Goal: Task Accomplishment & Management: Manage account settings

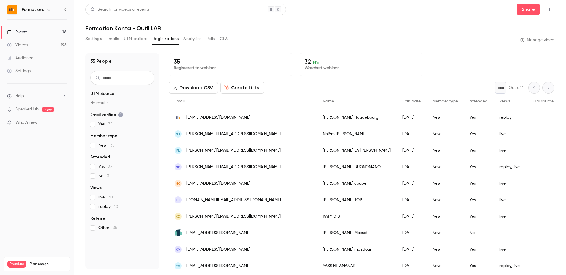
click at [35, 13] on div "Formations" at bounding box center [40, 9] width 36 height 7
click at [30, 6] on div "Formations" at bounding box center [40, 9] width 36 height 7
click at [22, 69] on div "Settings" at bounding box center [19, 71] width 24 height 6
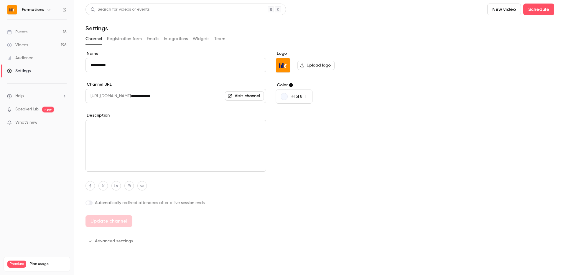
click at [160, 39] on div "Channel Registration form Emails Integrations Widgets Team" at bounding box center [319, 38] width 469 height 9
click at [154, 40] on button "Emails" at bounding box center [153, 38] width 12 height 9
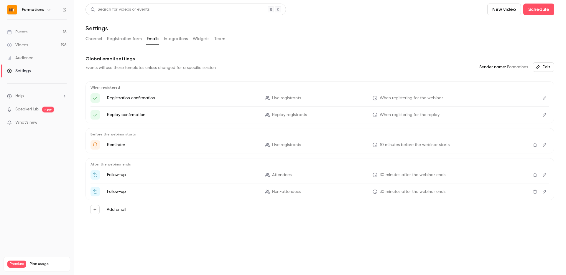
click at [162, 38] on div "Channel Registration form Emails Integrations Widgets Team" at bounding box center [319, 38] width 469 height 9
click at [174, 38] on button "Integrations" at bounding box center [176, 38] width 24 height 9
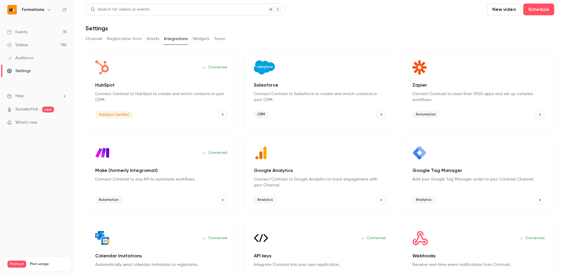
click at [156, 39] on button "Emails" at bounding box center [153, 38] width 12 height 9
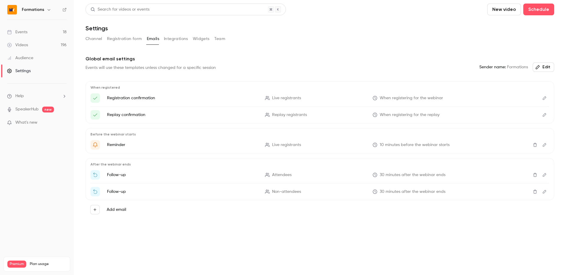
click at [157, 154] on div "When registered Registration confirmation Live registrants When registering for…" at bounding box center [319, 150] width 469 height 138
click at [193, 61] on p "Global email settings" at bounding box center [319, 58] width 469 height 7
click at [117, 41] on button "Registration form" at bounding box center [124, 38] width 35 height 9
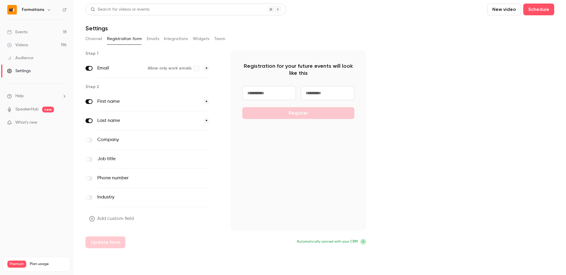
click at [99, 41] on button "Channel" at bounding box center [93, 38] width 17 height 9
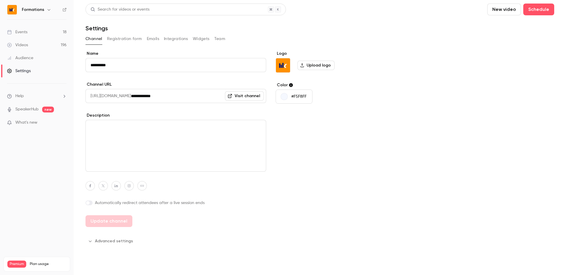
click at [197, 44] on div "Channel Registration form Emails Integrations Widgets Team" at bounding box center [319, 40] width 469 height 12
click at [200, 40] on button "Widgets" at bounding box center [201, 38] width 17 height 9
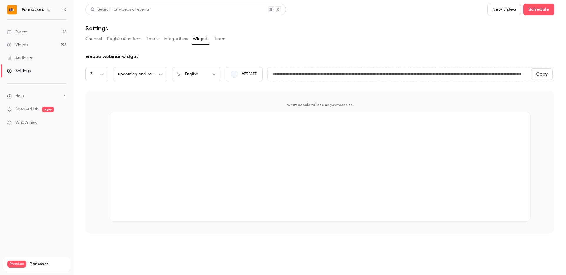
click at [224, 40] on button "Team" at bounding box center [219, 38] width 11 height 9
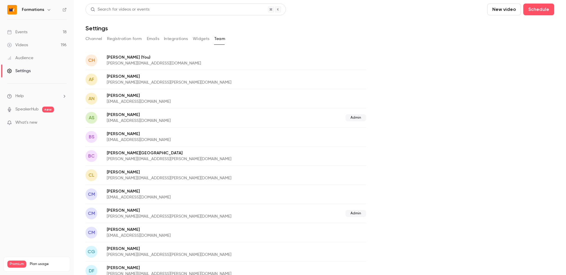
click at [47, 9] on icon "button" at bounding box center [49, 9] width 5 height 5
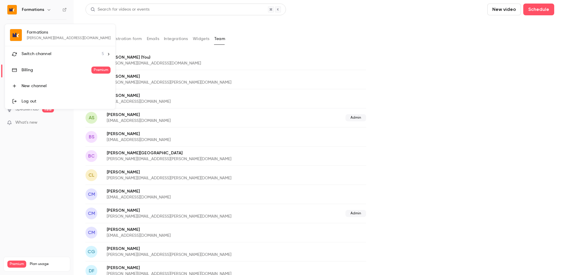
click at [36, 104] on link "Log out" at bounding box center [60, 101] width 110 height 15
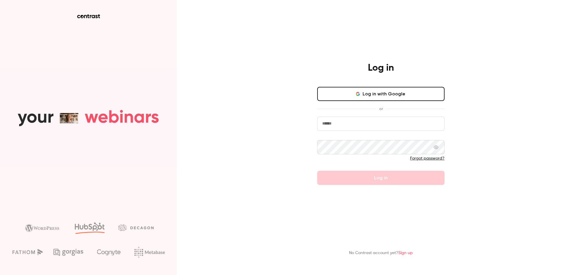
click at [328, 125] on input "email" at bounding box center [380, 124] width 127 height 14
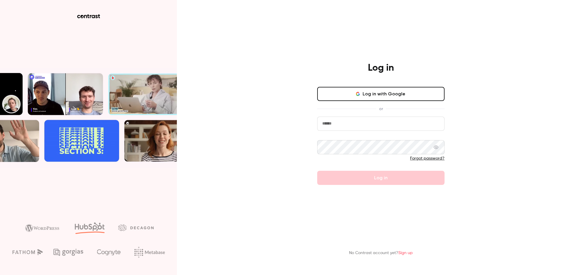
click at [426, 161] on div "Forgot password?" at bounding box center [380, 159] width 127 height 6
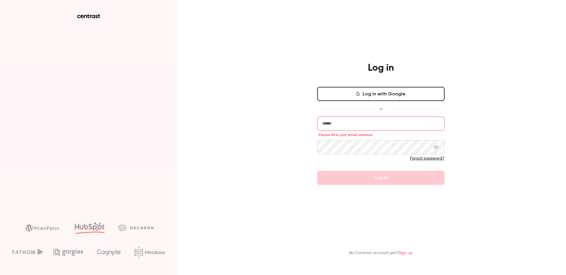
click at [426, 161] on div "Forgot password?" at bounding box center [380, 159] width 127 height 6
click at [425, 158] on link "Forgot password?" at bounding box center [427, 158] width 34 height 4
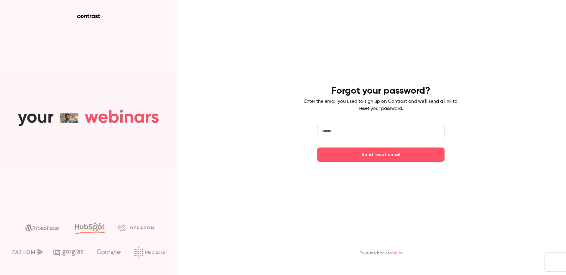
click at [330, 133] on input "email" at bounding box center [380, 131] width 127 height 14
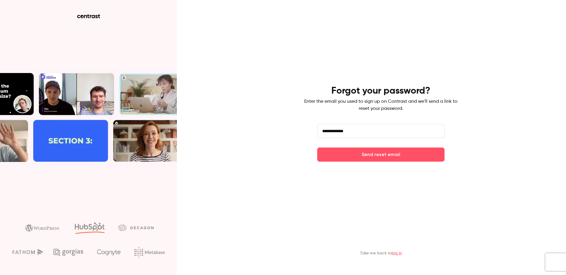
type input "**********"
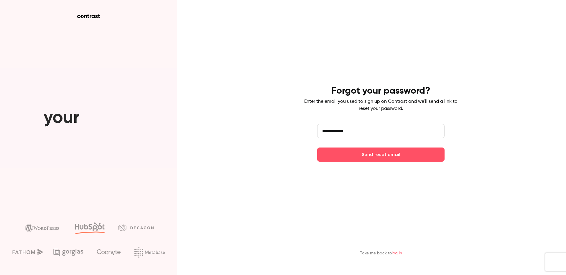
click at [369, 162] on main "**********" at bounding box center [380, 137] width 153 height 275
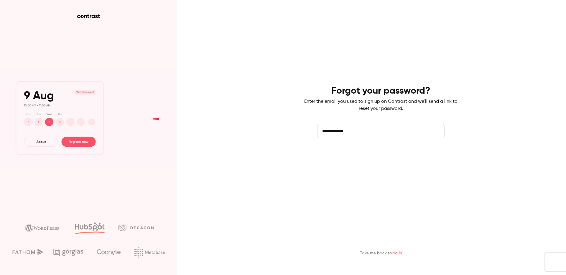
click at [366, 156] on button "Send reset email" at bounding box center [380, 155] width 127 height 14
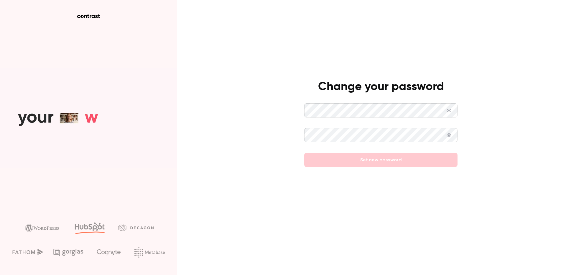
click at [448, 109] on icon at bounding box center [449, 111] width 5 height 4
click at [448, 109] on icon at bounding box center [449, 110] width 5 height 5
click at [448, 109] on icon at bounding box center [449, 111] width 5 height 4
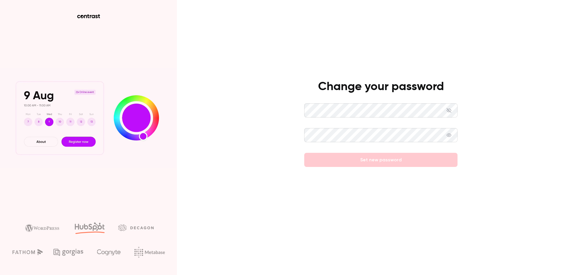
click at [382, 103] on div "Change your password Set new password" at bounding box center [380, 123] width 153 height 87
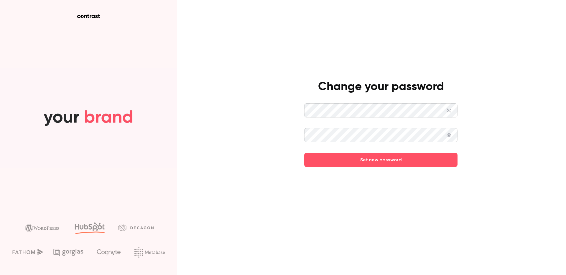
click at [447, 138] on span at bounding box center [449, 135] width 5 height 14
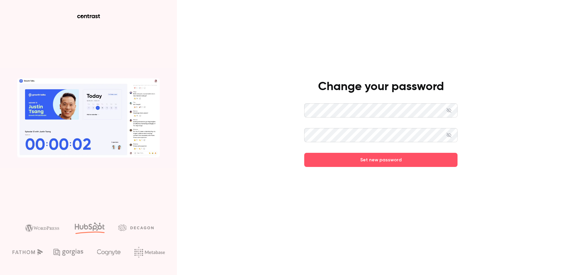
click at [448, 137] on icon at bounding box center [449, 135] width 5 height 5
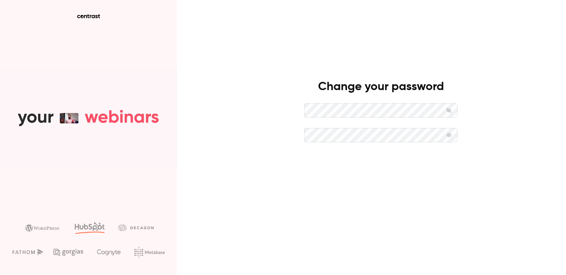
click at [362, 164] on button "Set new password" at bounding box center [380, 160] width 153 height 14
